Goal: Information Seeking & Learning: Learn about a topic

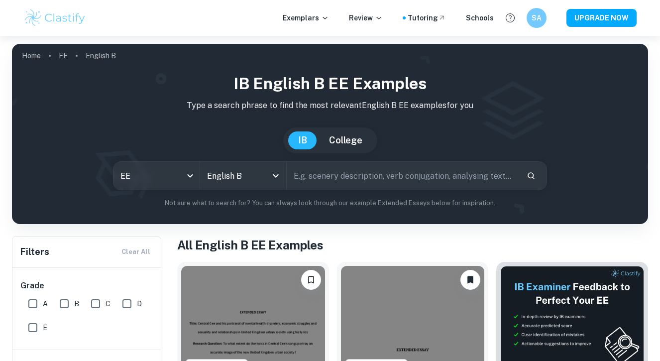
scroll to position [595, 0]
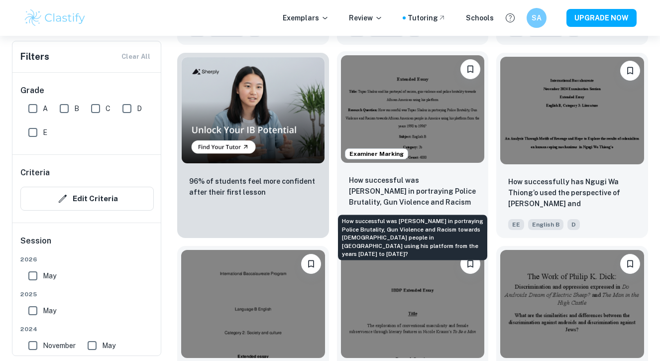
click at [440, 198] on p "How successful was [PERSON_NAME] in portraying Police Brutality, Gun Violence a…" at bounding box center [413, 192] width 128 height 34
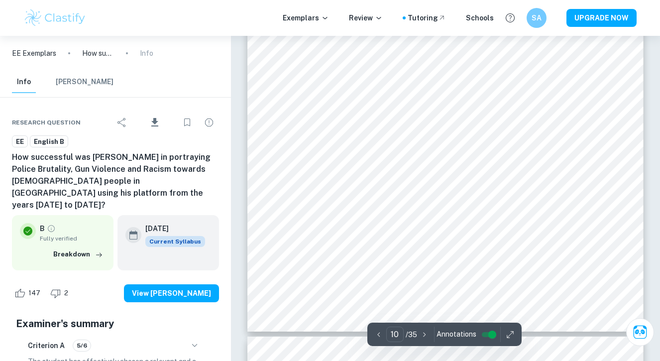
scroll to position [5119, 0]
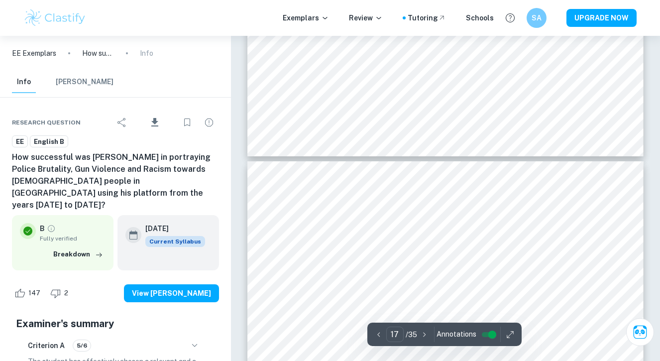
type input "18"
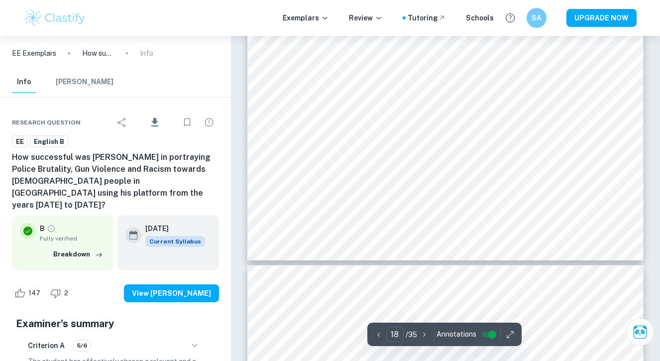
scroll to position [9418, 0]
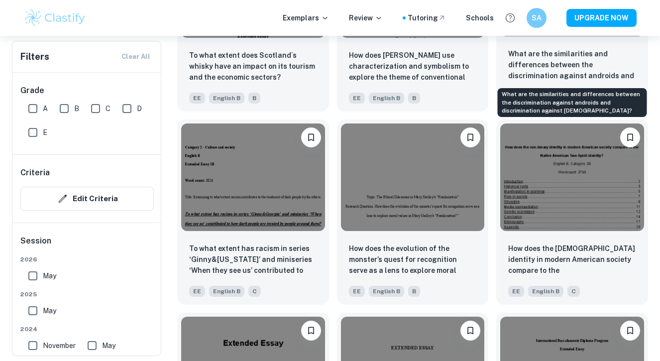
scroll to position [920, 0]
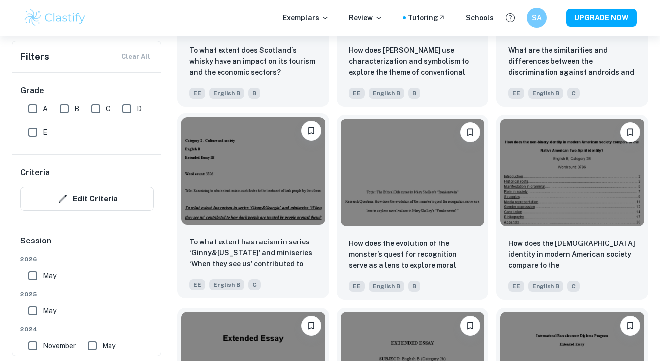
click at [282, 176] on img at bounding box center [253, 170] width 144 height 107
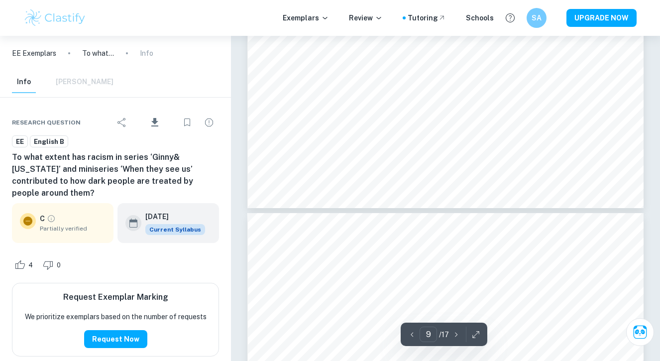
type input "10"
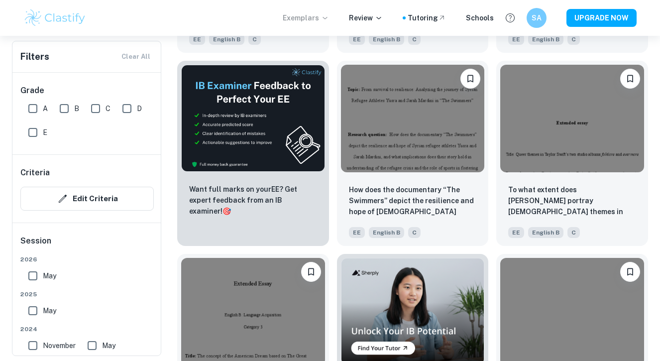
scroll to position [1378, 0]
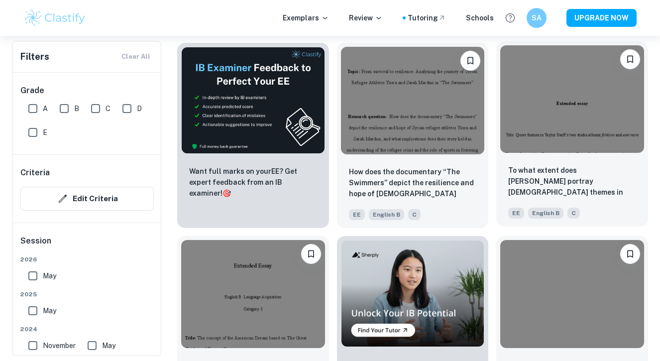
click at [533, 114] on img at bounding box center [572, 98] width 144 height 107
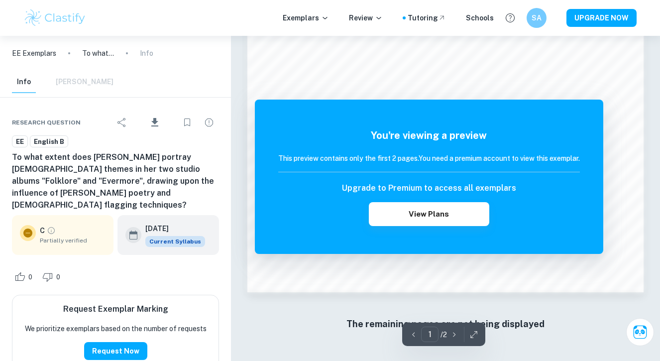
scroll to position [878, 0]
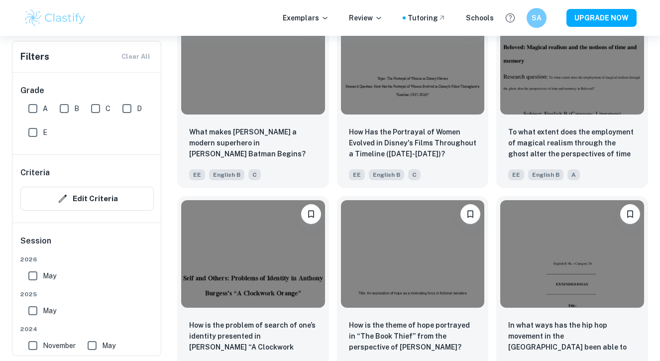
scroll to position [1994, 0]
